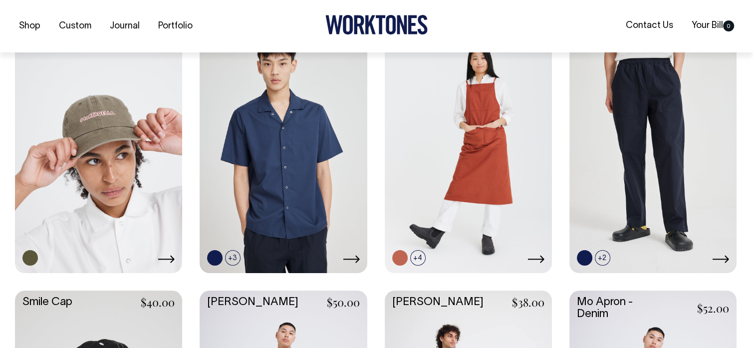
scroll to position [998, 0]
click at [586, 255] on link at bounding box center [584, 257] width 15 height 15
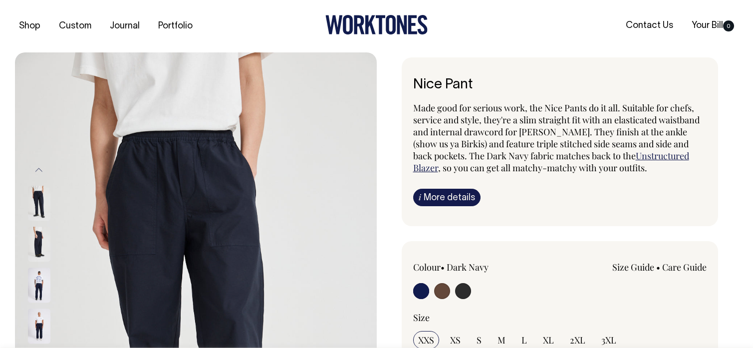
radio input "true"
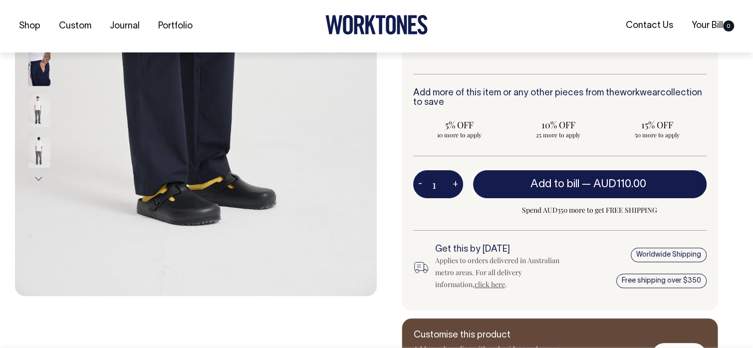
scroll to position [299, 0]
